Goal: Information Seeking & Learning: Learn about a topic

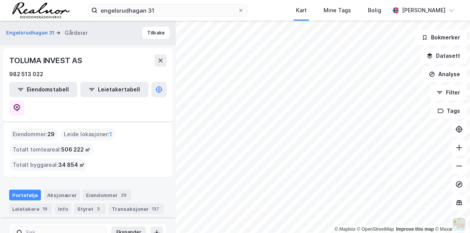
scroll to position [115, 0]
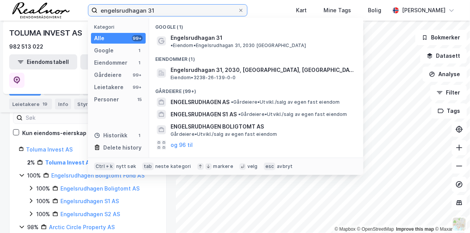
drag, startPoint x: 158, startPoint y: 9, endPoint x: 38, endPoint y: 2, distance: 120.3
click at [38, 2] on div "engelsrudhagan 31 Kategori Alle 99+ Google 1 Eiendommer 1 Gårdeiere 99+ Leietak…" at bounding box center [235, 10] width 470 height 21
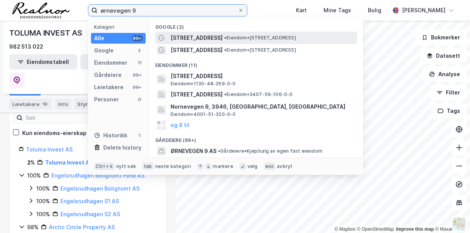
type input "ørnevegen 9"
click at [226, 40] on span "• Eiendom • [STREET_ADDRESS]" at bounding box center [260, 38] width 72 height 6
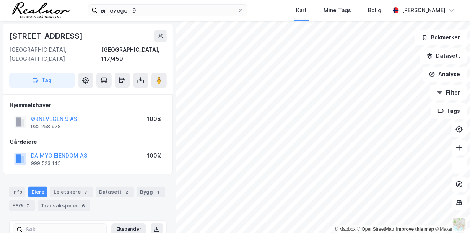
scroll to position [1, 0]
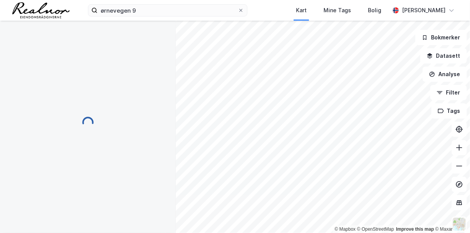
scroll to position [1, 0]
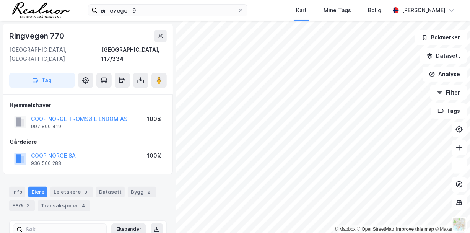
scroll to position [1, 0]
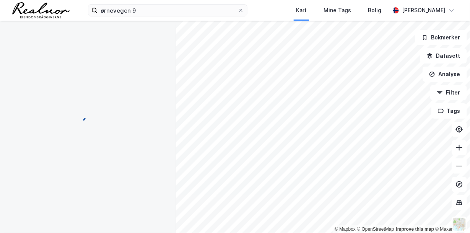
scroll to position [1, 0]
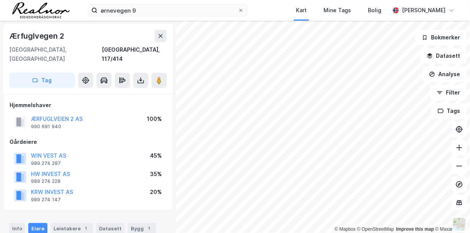
scroll to position [1, 0]
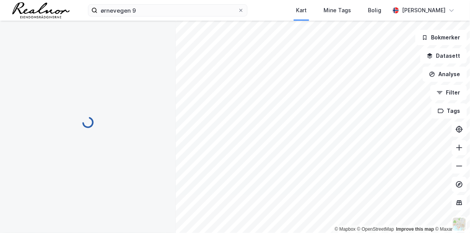
scroll to position [1, 0]
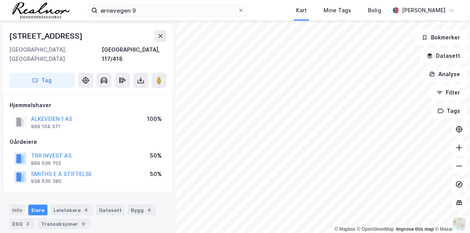
scroll to position [1, 0]
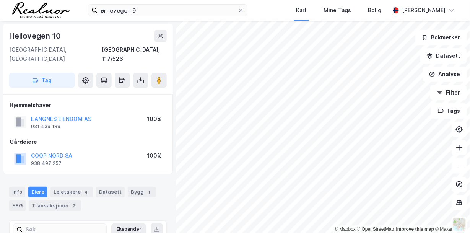
scroll to position [1, 0]
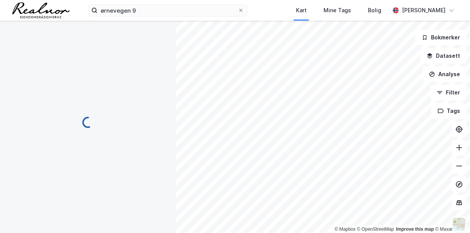
scroll to position [1, 0]
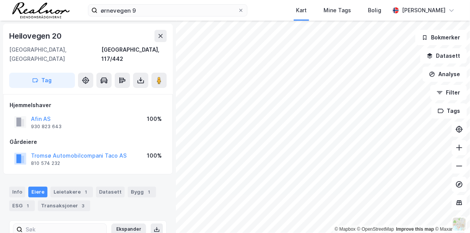
scroll to position [1, 0]
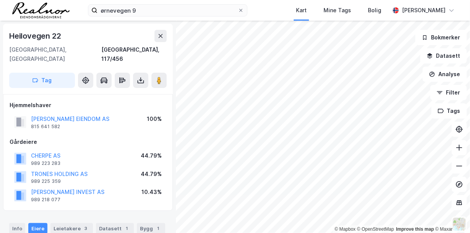
scroll to position [1, 0]
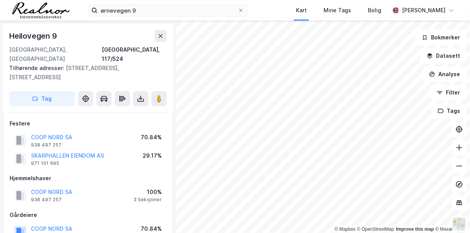
scroll to position [1, 0]
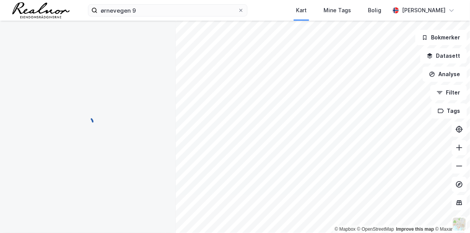
scroll to position [1, 0]
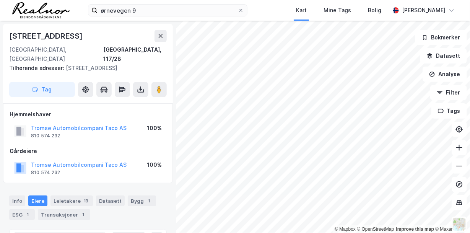
scroll to position [1, 0]
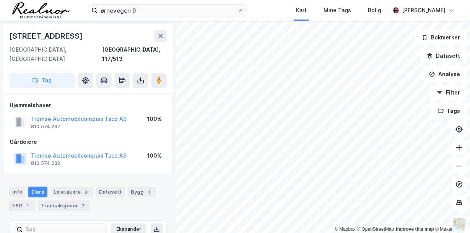
scroll to position [1, 0]
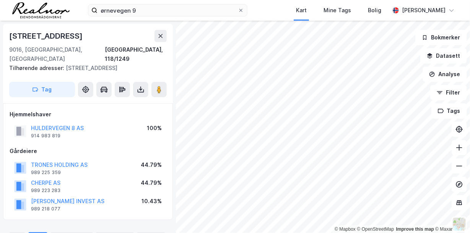
scroll to position [1, 0]
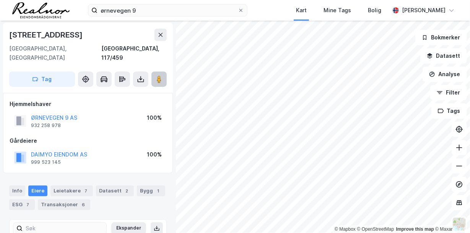
click at [160, 75] on image at bounding box center [159, 79] width 5 height 8
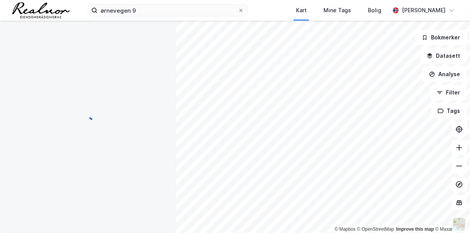
scroll to position [1, 0]
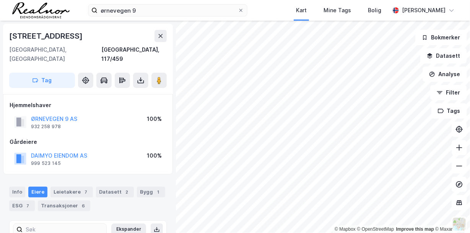
scroll to position [1, 0]
